Goal: Information Seeking & Learning: Learn about a topic

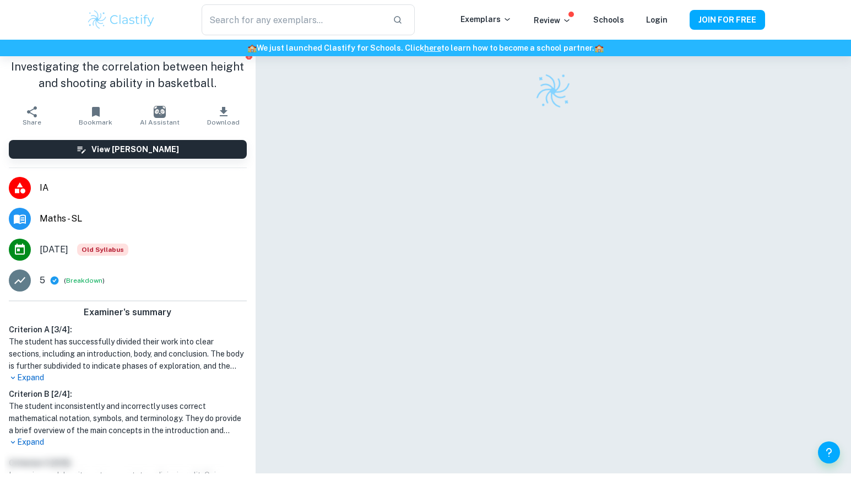
scroll to position [56, 0]
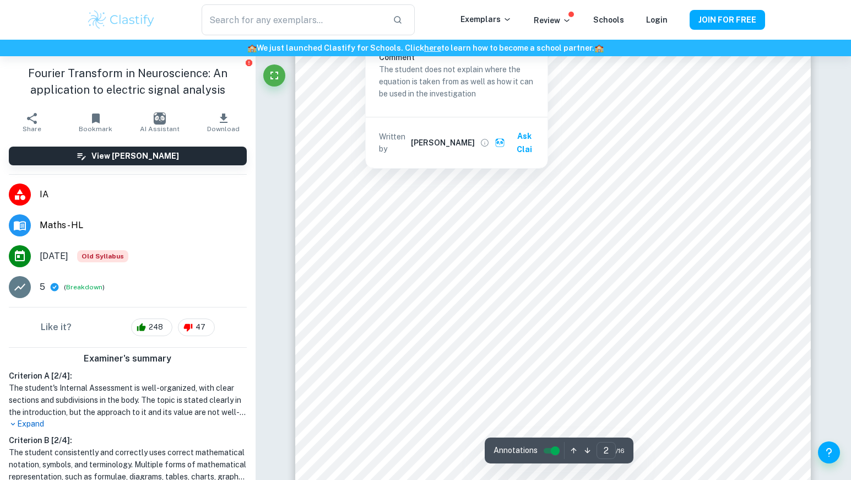
scroll to position [1157, 0]
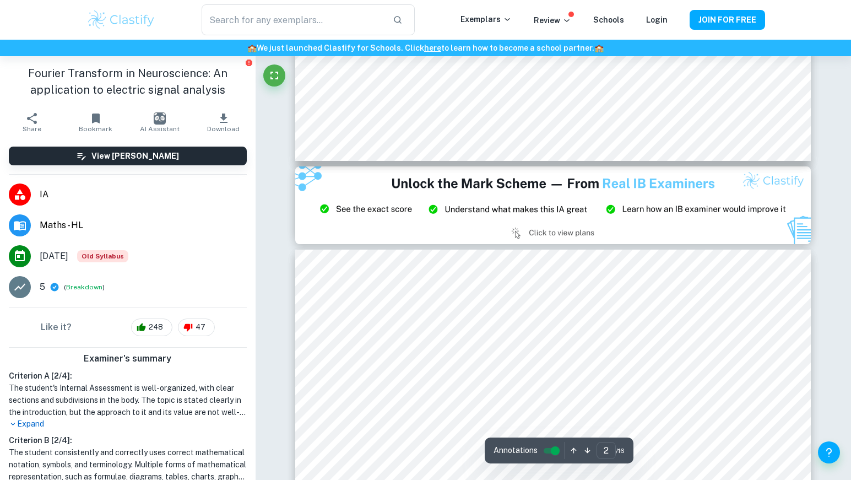
type input "3"
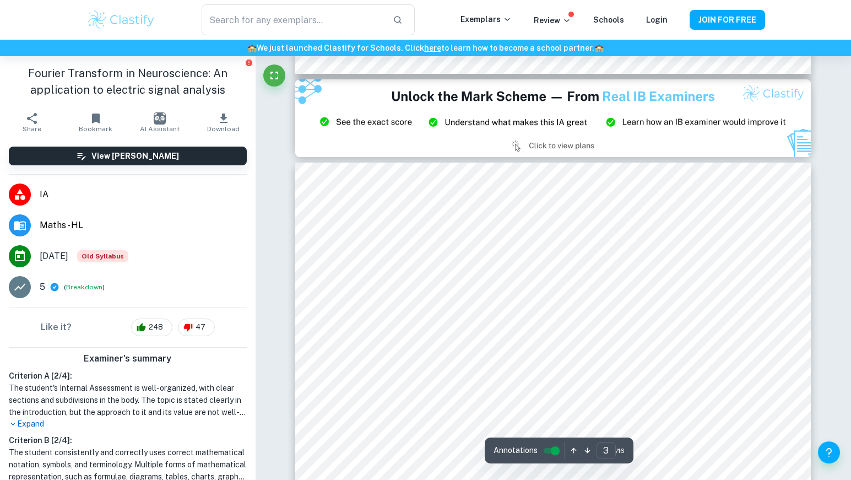
scroll to position [1543, 0]
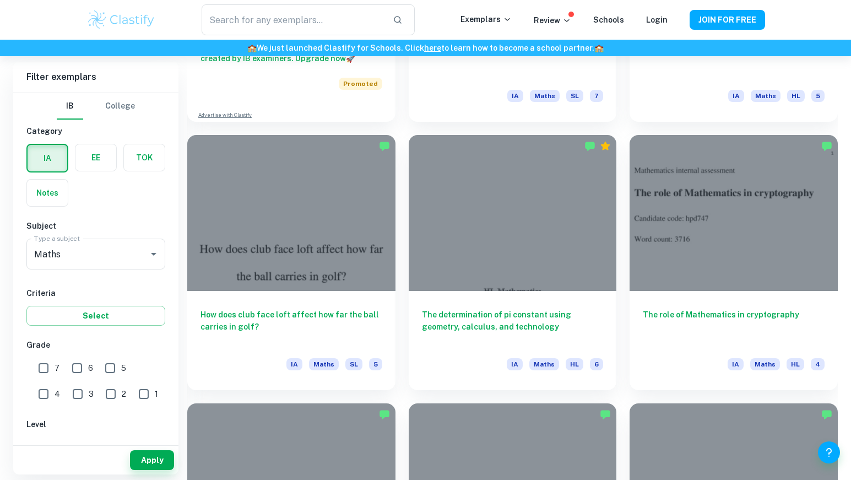
scroll to position [1102, 0]
